Goal: Information Seeking & Learning: Learn about a topic

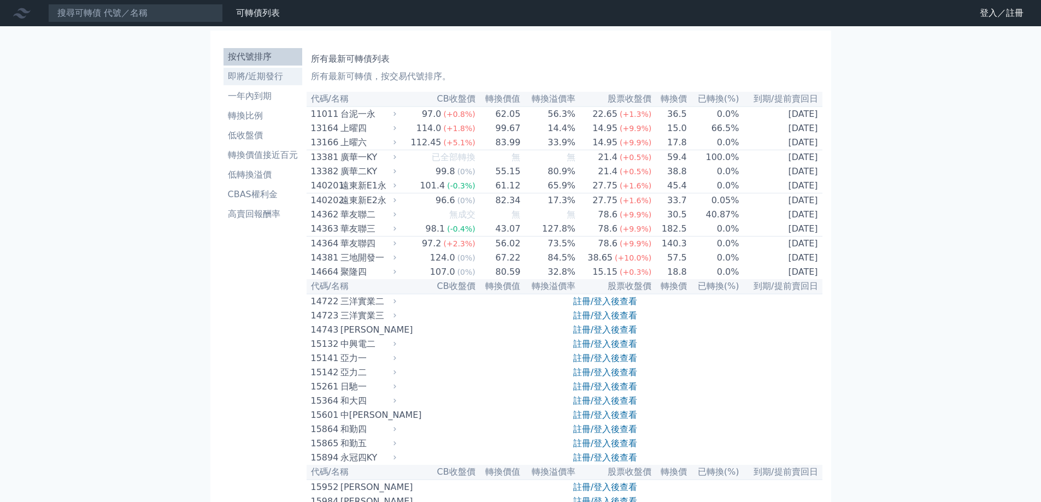
click at [290, 76] on li "即將/近期發行" at bounding box center [262, 76] width 79 height 13
click at [286, 76] on li "即將/近期發行" at bounding box center [262, 76] width 79 height 13
click at [0, 0] on link "財務數據" at bounding box center [0, 0] width 0 height 0
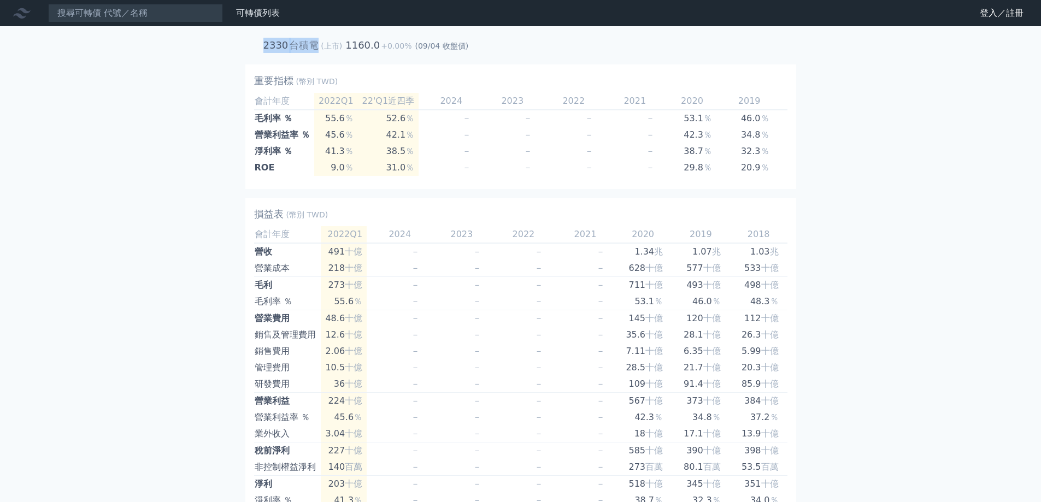
click at [314, 37] on div "+ 觀察名單 2330 台積電 (上市) 1160.0 +0.00% (09/04 收盤價)" at bounding box center [520, 46] width 524 height 30
click at [17, 11] on icon at bounding box center [21, 12] width 17 height 17
click at [247, 11] on link "可轉債列表" at bounding box center [258, 13] width 44 height 10
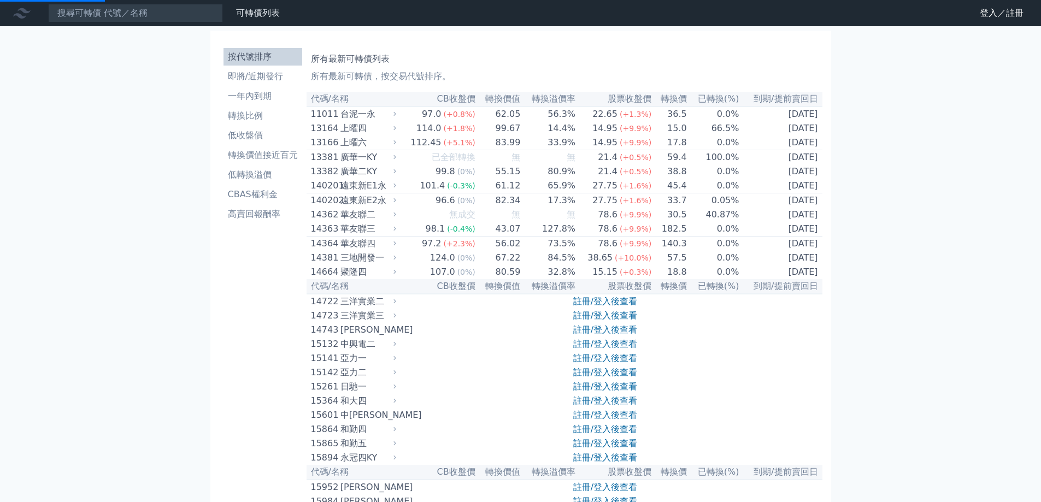
click at [265, 85] on ul "按代號排序 即將/近期發行 一年內到期 轉換比例 低收盤價 轉換價值接近百元 低轉換溢價 CBAS權利金 高賣回報酬率" at bounding box center [262, 135] width 79 height 175
click at [267, 81] on li "即將/近期發行" at bounding box center [262, 76] width 79 height 13
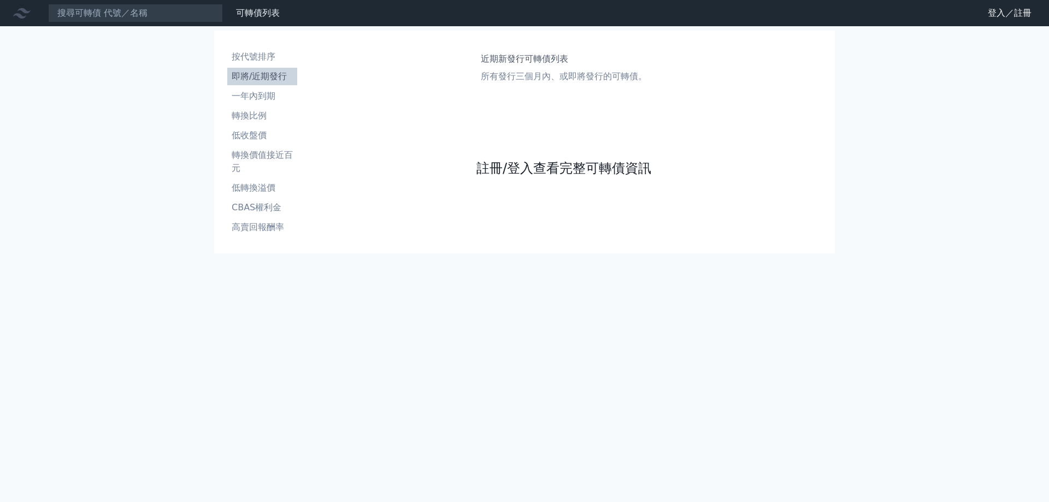
click at [582, 169] on link "註冊/登入查看完整可轉債資訊" at bounding box center [563, 168] width 175 height 17
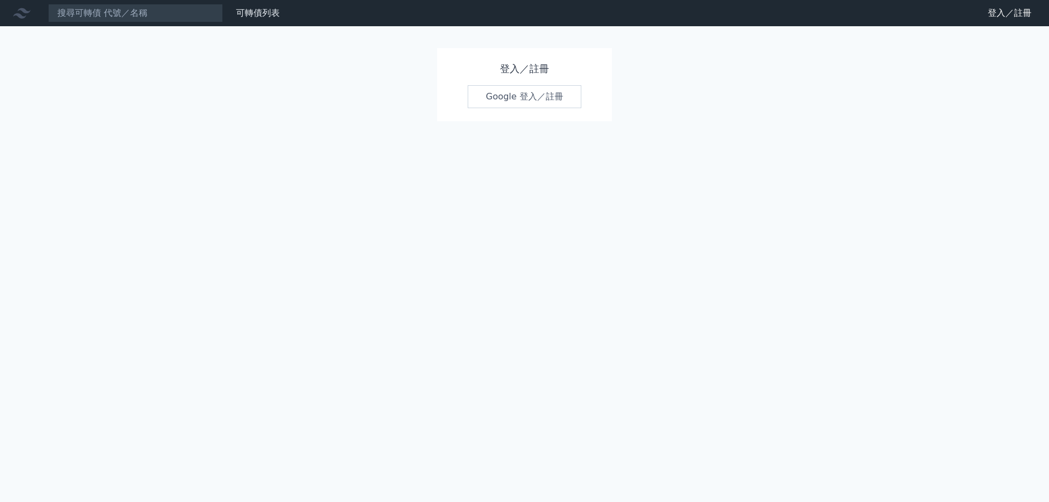
click at [565, 100] on link "Google 登入／註冊" at bounding box center [525, 96] width 114 height 23
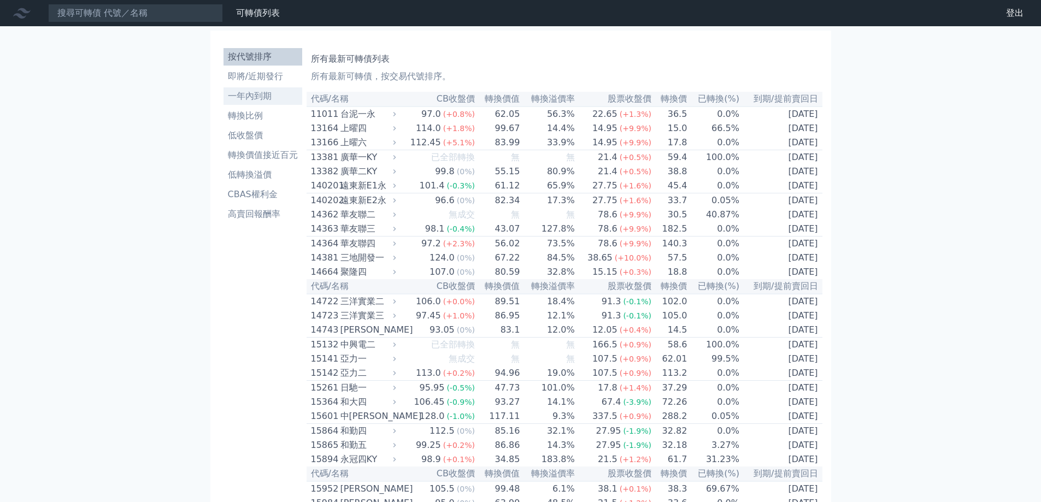
click at [284, 87] on link "一年內到期" at bounding box center [262, 95] width 79 height 17
click at [278, 78] on li "即將/近期發行" at bounding box center [262, 76] width 79 height 13
click at [273, 77] on li "即將/近期發行" at bounding box center [262, 76] width 79 height 13
